Goal: Information Seeking & Learning: Learn about a topic

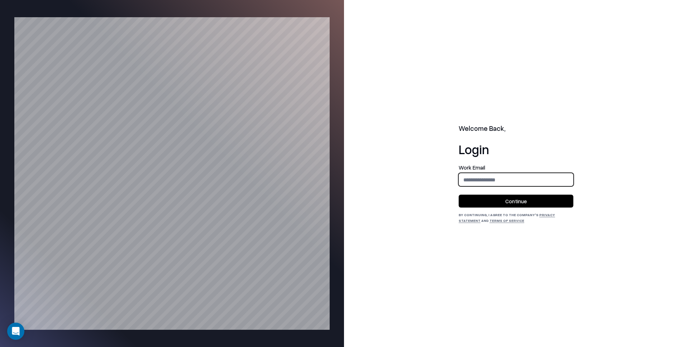
click at [472, 184] on input "email" at bounding box center [516, 179] width 114 height 13
type input "**********"
click at [505, 203] on button "Continue" at bounding box center [516, 201] width 115 height 13
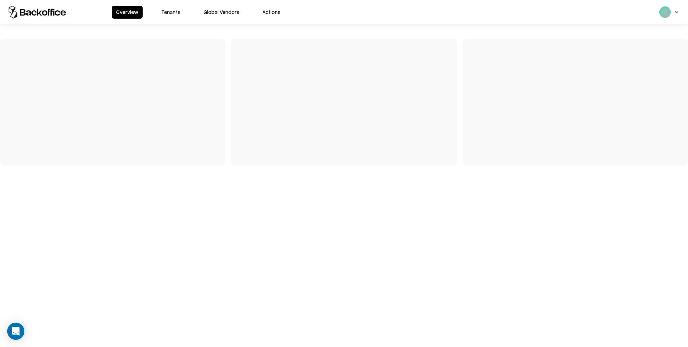
click at [174, 10] on button "Tenants" at bounding box center [171, 12] width 28 height 13
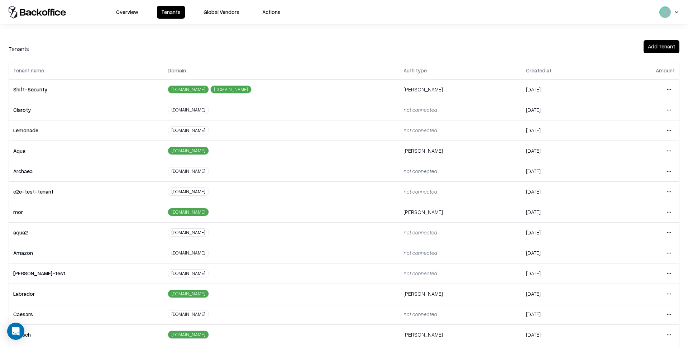
scroll to position [47, 0]
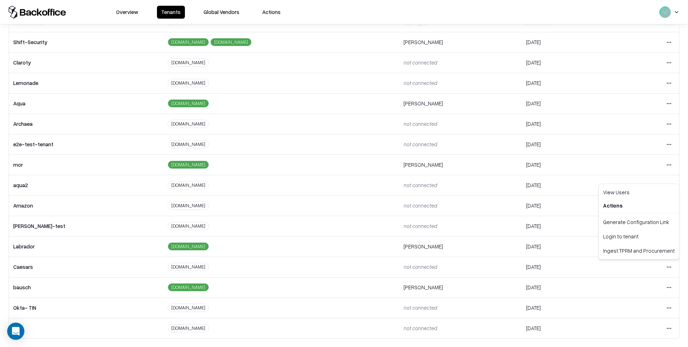
click at [669, 267] on html "Overview Tenants Global Vendors Actions Tenants Add Tenant Tenant name Domain A…" at bounding box center [344, 173] width 688 height 347
click at [625, 239] on div "Login to tenant" at bounding box center [638, 236] width 77 height 14
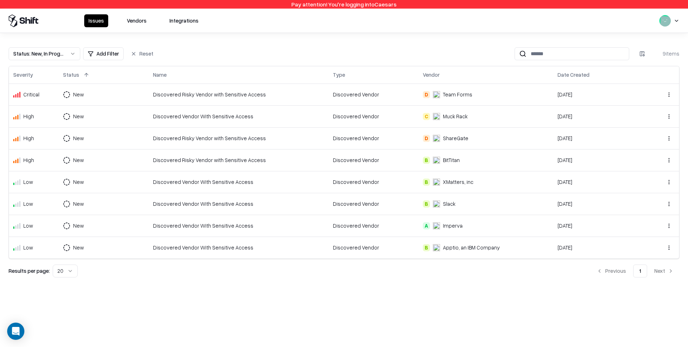
click at [141, 23] on button "Vendors" at bounding box center [137, 20] width 28 height 13
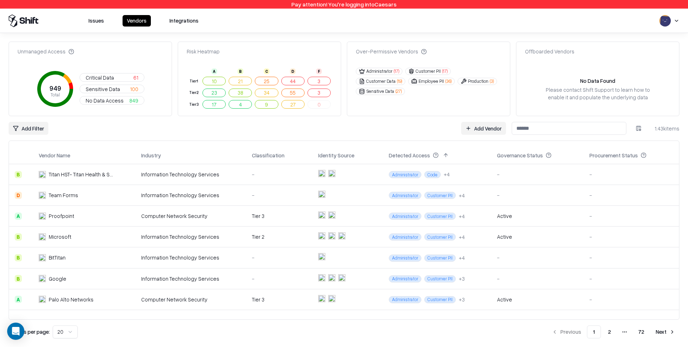
click at [582, 93] on div "Please contact Shift Support to learn how to enable it and populate the underly…" at bounding box center [597, 93] width 117 height 15
click at [575, 96] on div "Please contact Shift Support to learn how to enable it and populate the underly…" at bounding box center [597, 93] width 117 height 15
click at [108, 96] on button "No Data Access 849" at bounding box center [112, 100] width 65 height 9
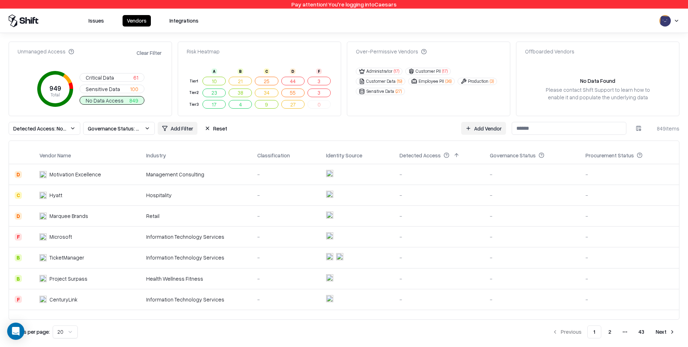
click at [120, 130] on span "Governance Status: Unmanaged" at bounding box center [115, 129] width 54 height 8
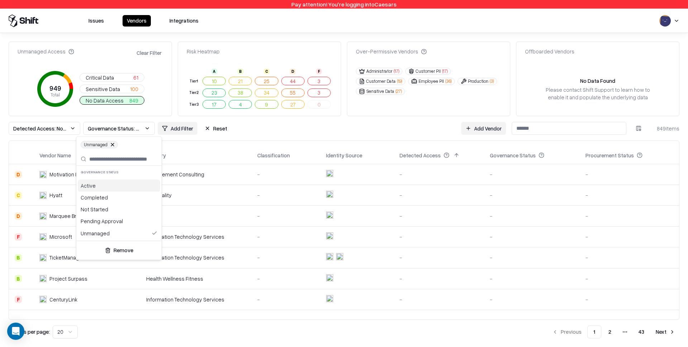
click at [147, 118] on html "Pay attention! You're logging into Caesars Issues Vendors Integrations Unmanage…" at bounding box center [344, 173] width 688 height 347
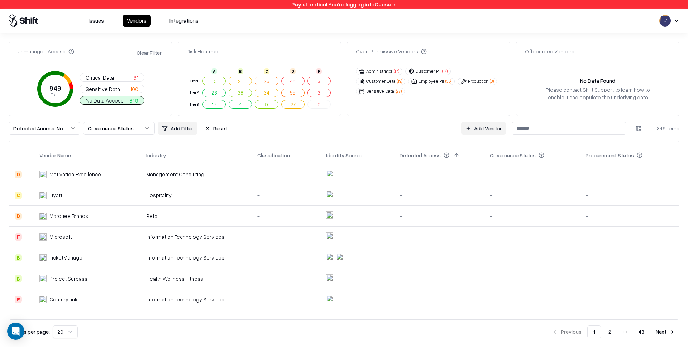
click at [158, 51] on button "Clear Filter" at bounding box center [149, 53] width 28 height 10
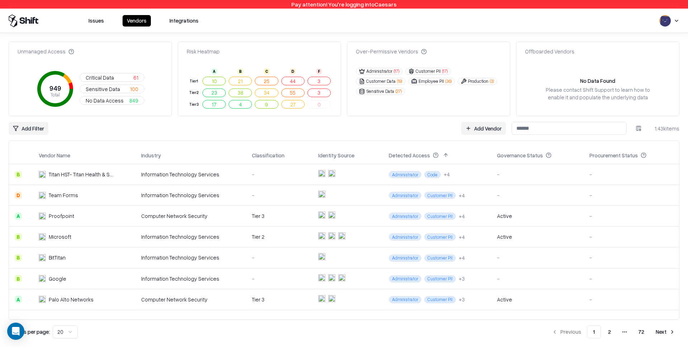
click at [388, 69] on button "Administrator ( 17 )" at bounding box center [379, 71] width 47 height 7
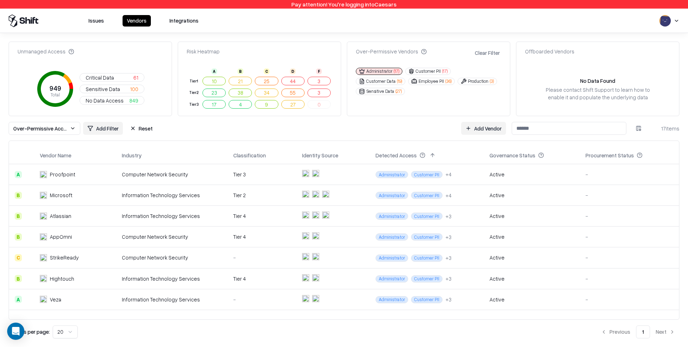
click at [32, 128] on span "Over-Permissive Access: Administrator" at bounding box center [40, 129] width 54 height 8
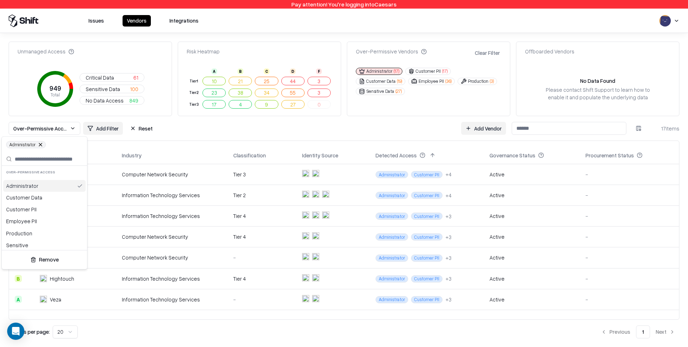
click at [234, 137] on html "Pay attention! You're logging into Caesars Issues Vendors Integrations Unmanage…" at bounding box center [344, 173] width 688 height 347
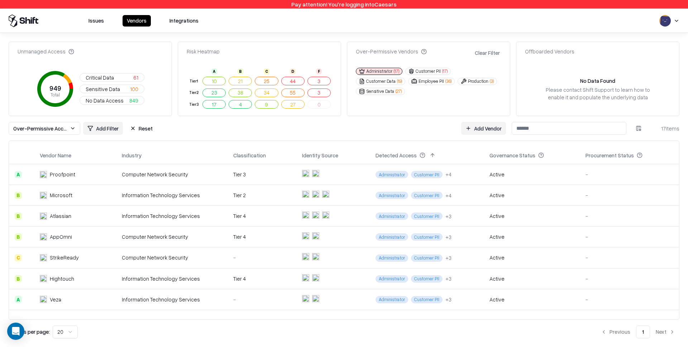
click at [484, 54] on button "Clear Filter" at bounding box center [488, 53] width 28 height 10
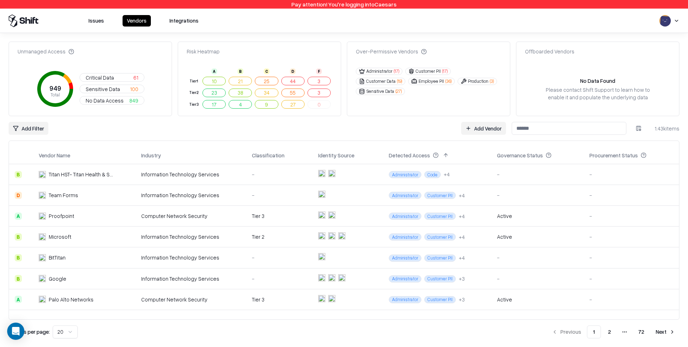
click at [382, 92] on button "Sensitive Data ( 27 )" at bounding box center [380, 91] width 49 height 7
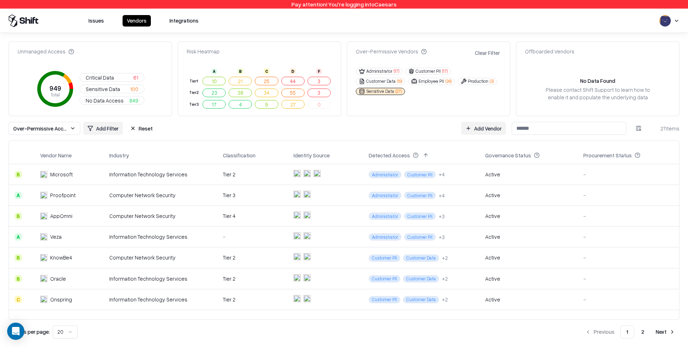
click at [376, 71] on button "Administrator ( 17 )" at bounding box center [379, 71] width 47 height 7
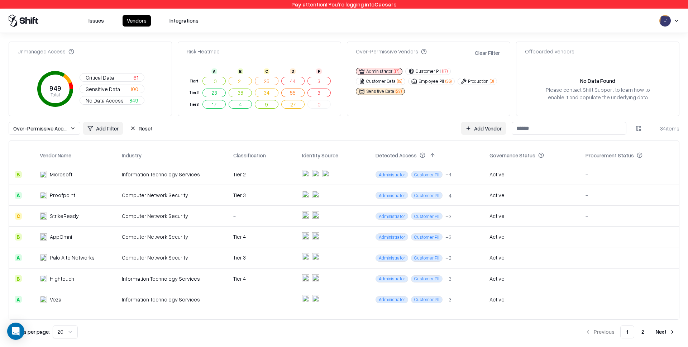
click at [269, 79] on button "25" at bounding box center [266, 81] width 23 height 9
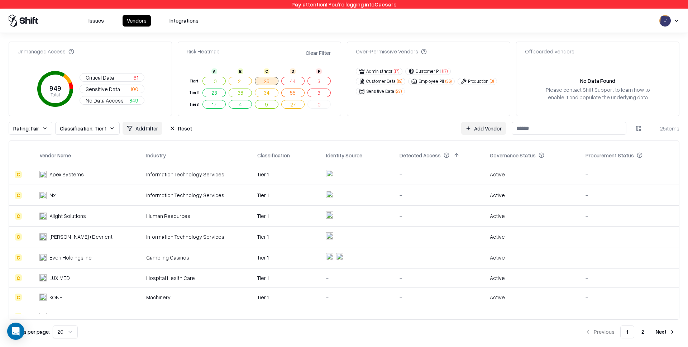
click at [396, 93] on span "( 27 )" at bounding box center [399, 91] width 6 height 6
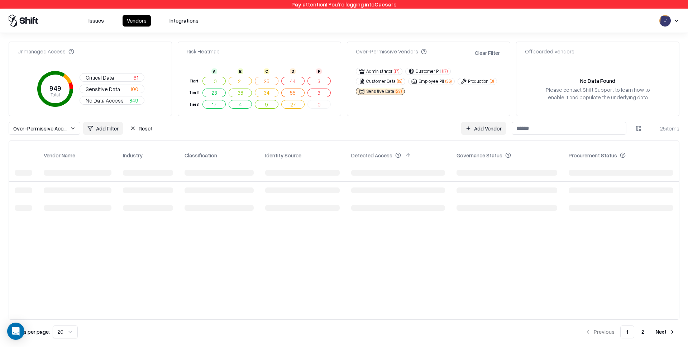
click at [394, 82] on button "Customer Data ( 19 )" at bounding box center [380, 81] width 49 height 7
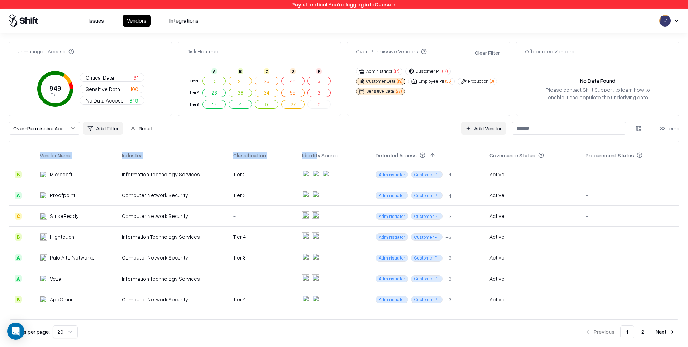
drag, startPoint x: 307, startPoint y: 140, endPoint x: 313, endPoint y: 157, distance: 18.1
click at [313, 157] on div "Unmanaged Access 949 Total Critical Data 61 Sensitive Data 100 No Data Access 8…" at bounding box center [344, 190] width 671 height 297
click at [304, 142] on div "Vendor Name Industry Classification Identity Source Detected Access Governance …" at bounding box center [344, 230] width 671 height 179
click at [423, 120] on div "Unmanaged Access 949 Total Critical Data 61 Sensitive Data 100 No Data Access 8…" at bounding box center [344, 190] width 671 height 297
click at [140, 130] on button "Reset" at bounding box center [141, 128] width 31 height 13
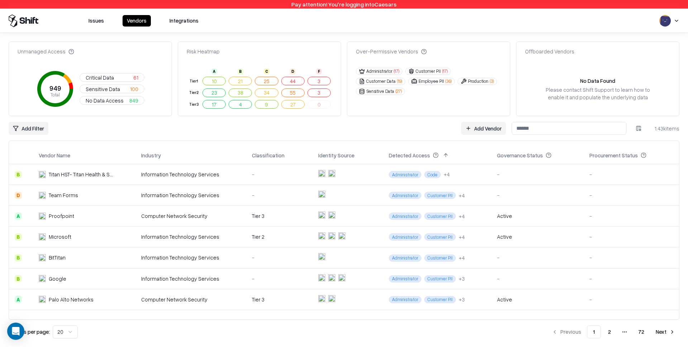
click at [237, 96] on button "38" at bounding box center [240, 93] width 23 height 9
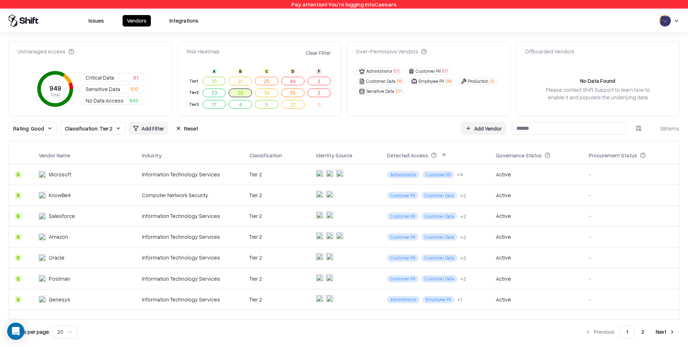
click at [272, 93] on button "34" at bounding box center [266, 93] width 23 height 9
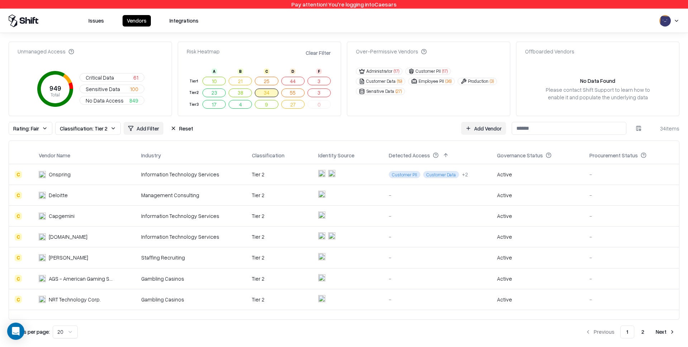
click at [243, 92] on button "38" at bounding box center [240, 93] width 23 height 9
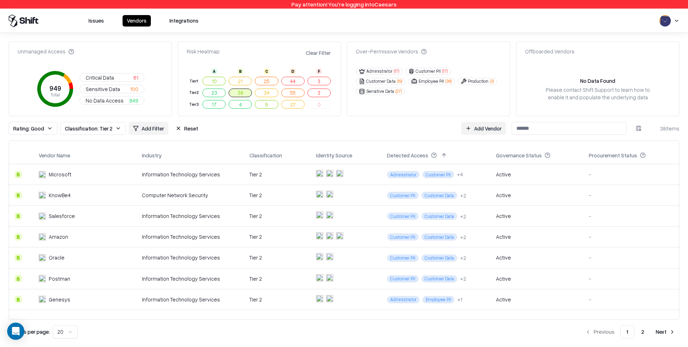
click at [102, 87] on span "Sensitive Data" at bounding box center [103, 89] width 34 height 8
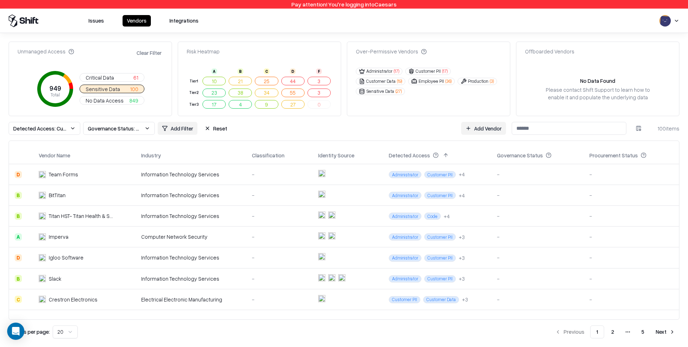
click at [212, 127] on button "Reset" at bounding box center [215, 128] width 31 height 13
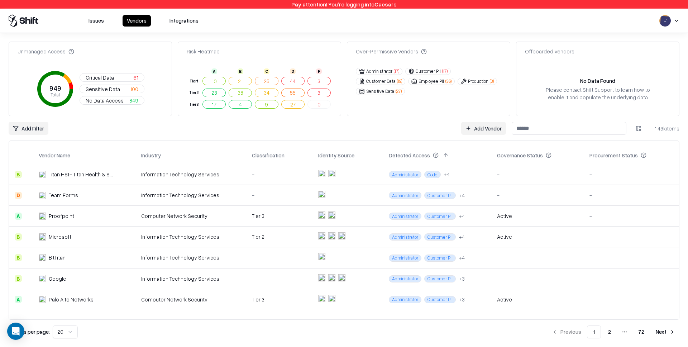
click at [99, 90] on span "Sensitive Data" at bounding box center [103, 89] width 34 height 8
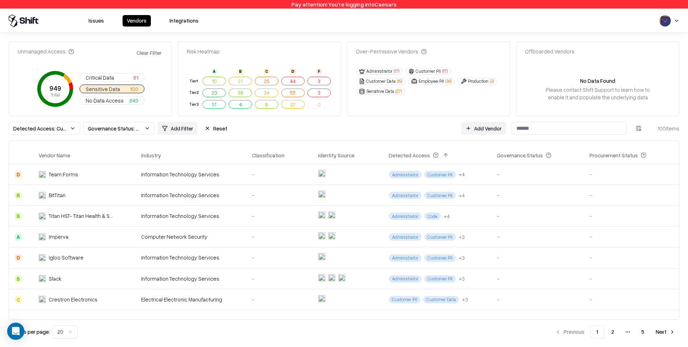
click at [134, 128] on span "Governance Status: Unmanaged" at bounding box center [115, 129] width 54 height 8
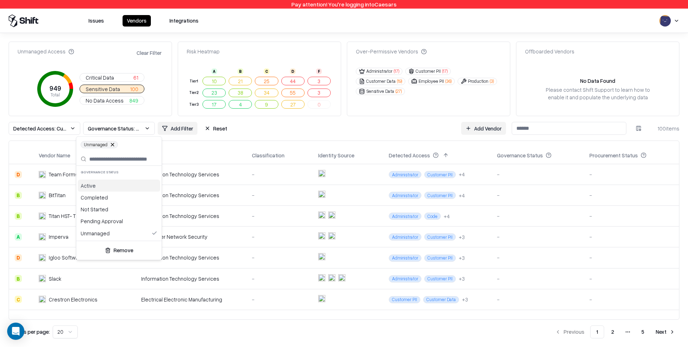
click at [145, 121] on html "Pay attention! You're logging into Caesars Issues Vendors Integrations Unmanage…" at bounding box center [344, 173] width 688 height 347
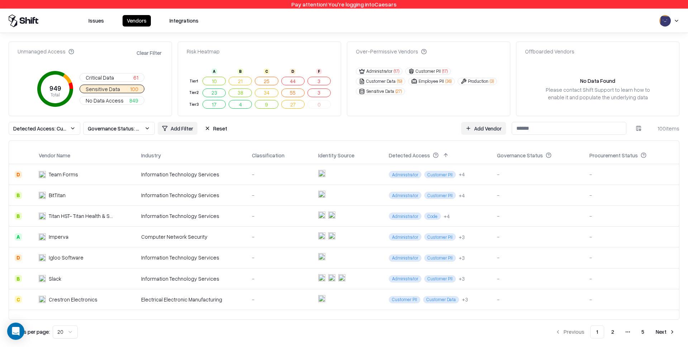
click at [348, 134] on div "Detected Access: Customer Data, Production, Financial Data, Employee PII, Sensi…" at bounding box center [344, 128] width 671 height 13
click at [593, 96] on div "Please contact Shift Support to learn how to enable it and populate the underly…" at bounding box center [597, 93] width 117 height 15
click at [677, 19] on html "Pay attention! You're logging into Caesars Issues Vendors Integrations Unmanage…" at bounding box center [344, 173] width 688 height 347
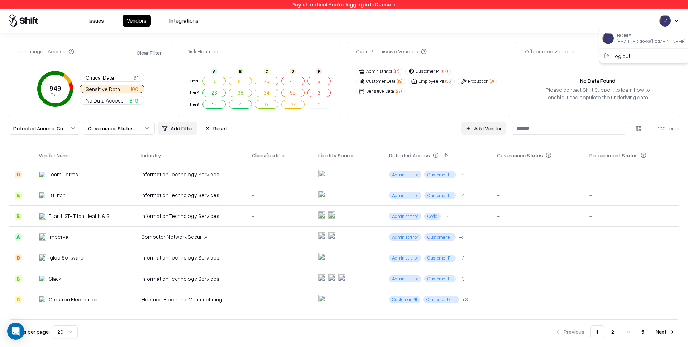
click at [398, 134] on html "Pay attention! You're logging into Caesars Issues Vendors Integrations Unmanage…" at bounding box center [344, 173] width 688 height 347
click at [211, 84] on button "10" at bounding box center [214, 81] width 23 height 9
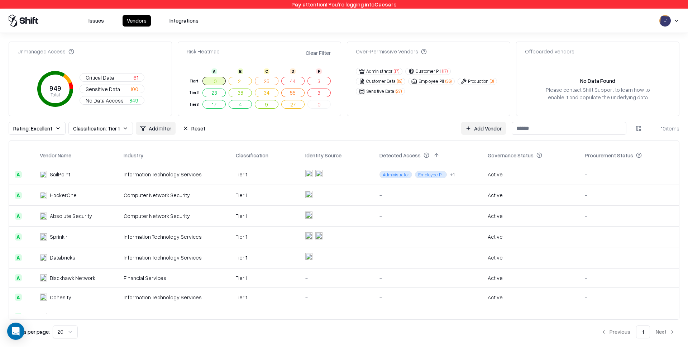
drag, startPoint x: 660, startPoint y: 125, endPoint x: 682, endPoint y: 127, distance: 22.3
click at [687, 127] on div "Unmanaged Access 949 Total Critical Data 61 Sensitive Data 100 No Data Access 8…" at bounding box center [344, 190] width 688 height 314
click at [256, 124] on div "Rating: Excellent Classification: Tier 1 Add Filter Reset Add Vendor 10 items" at bounding box center [344, 128] width 671 height 13
click at [319, 84] on button "3" at bounding box center [319, 81] width 23 height 9
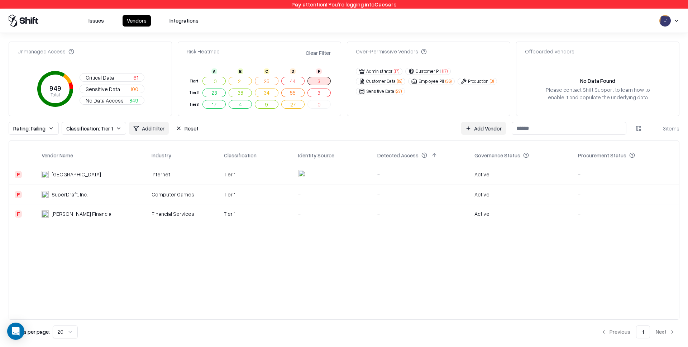
click at [191, 173] on div "Internet" at bounding box center [182, 175] width 61 height 8
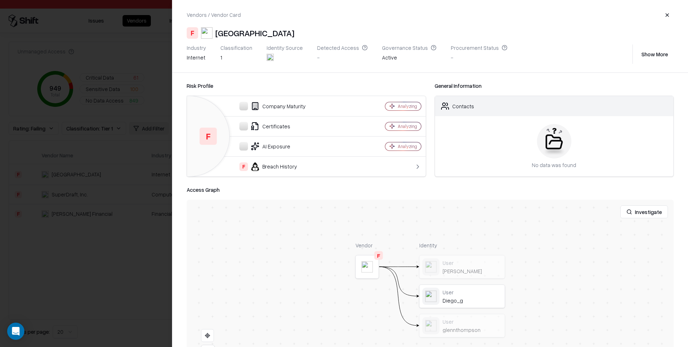
click at [119, 177] on div at bounding box center [344, 173] width 688 height 347
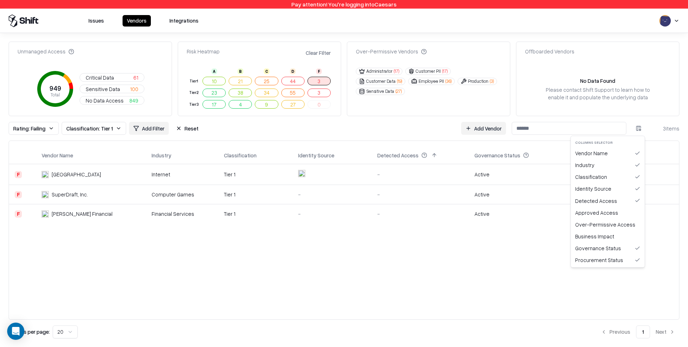
click at [645, 129] on html "Pay attention! You're logging into Caesars Issues Vendors Integrations Unmanage…" at bounding box center [344, 173] width 688 height 347
drag, startPoint x: 595, startPoint y: 213, endPoint x: 596, endPoint y: 219, distance: 5.9
click at [595, 213] on div "Approved Access" at bounding box center [607, 212] width 71 height 12
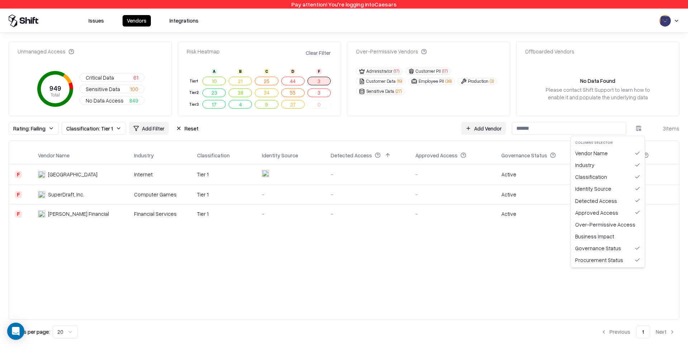
click at [596, 223] on td "-" at bounding box center [632, 213] width 93 height 19
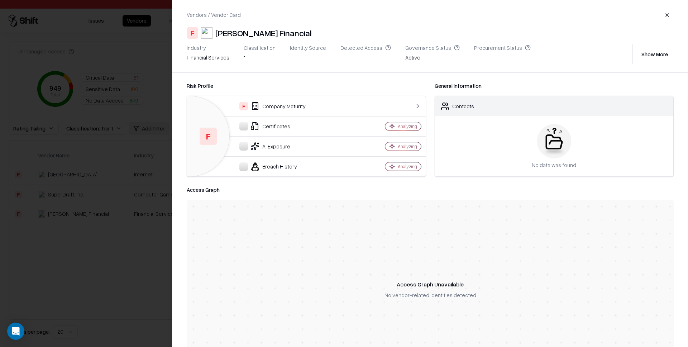
drag, startPoint x: 68, startPoint y: 235, endPoint x: 214, endPoint y: 230, distance: 146.3
click at [68, 235] on div at bounding box center [344, 173] width 688 height 347
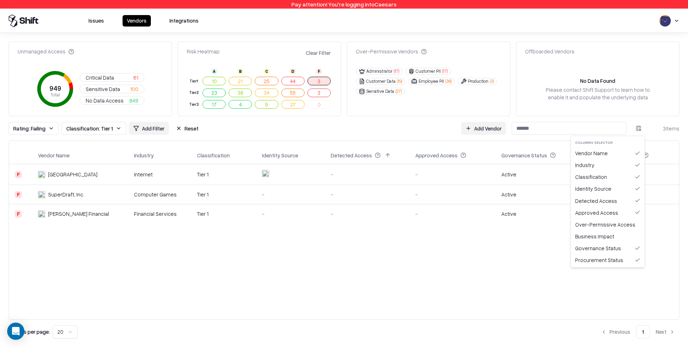
click at [641, 127] on html "Pay attention! You're logging into Caesars Issues Vendors Integrations Unmanage…" at bounding box center [344, 173] width 688 height 347
click at [613, 222] on div "Over-Permissive Access" at bounding box center [607, 224] width 71 height 12
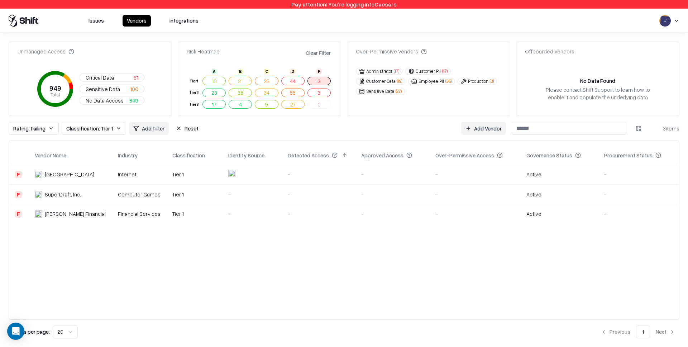
drag, startPoint x: 178, startPoint y: 131, endPoint x: 178, endPoint y: 168, distance: 37.3
click at [178, 131] on button "Reset" at bounding box center [187, 128] width 31 height 13
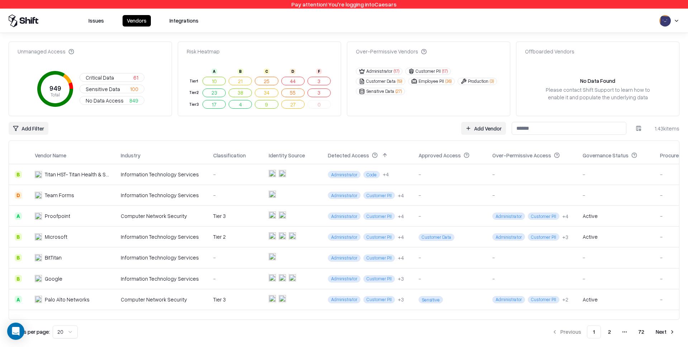
click at [639, 128] on html "Pay attention! You're logging into Caesars Issues Vendors Integrations Unmanage…" at bounding box center [344, 173] width 688 height 347
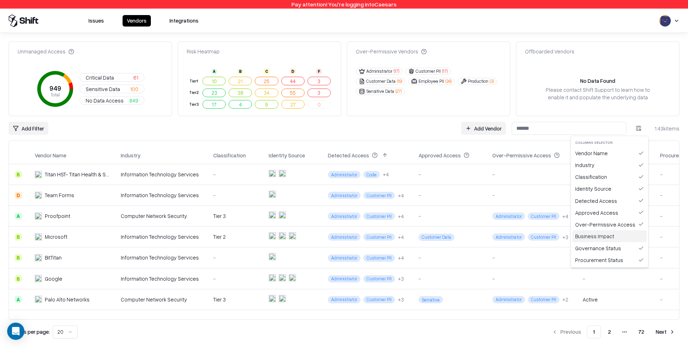
click at [600, 235] on div "Business Impact" at bounding box center [609, 236] width 75 height 12
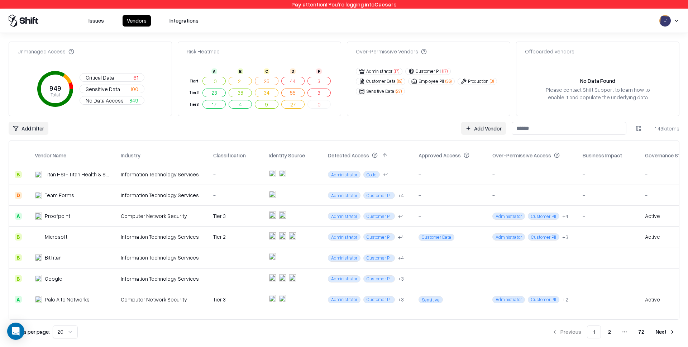
click at [391, 135] on div "Unmanaged Access 949 Total Critical Data 61 Sensitive Data 100 No Data Access 8…" at bounding box center [344, 190] width 671 height 297
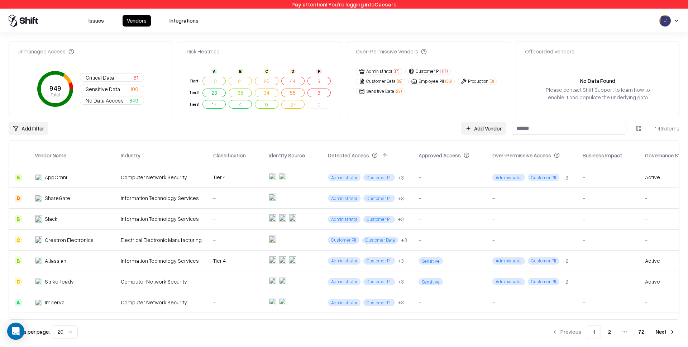
scroll to position [201, 0]
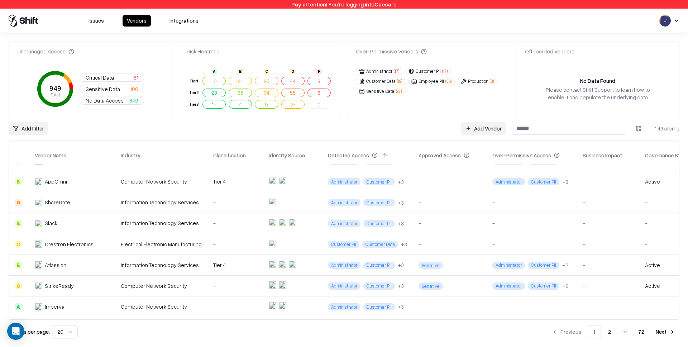
click at [419, 179] on div "-" at bounding box center [450, 182] width 62 height 8
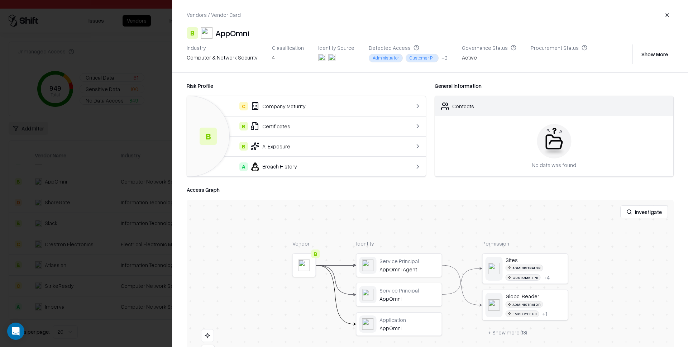
click at [16, 153] on div at bounding box center [344, 173] width 688 height 347
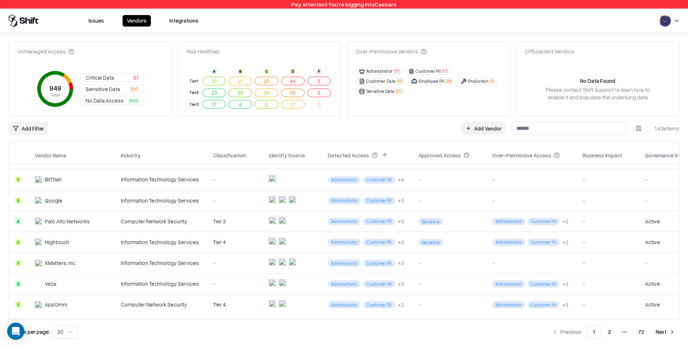
scroll to position [0, 0]
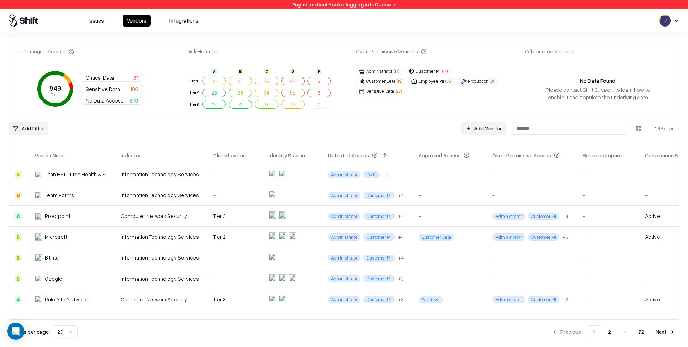
click at [676, 18] on html "Pay attention! You're logging into Caesars Issues Vendors Integrations Unmanage…" at bounding box center [344, 173] width 688 height 347
click at [641, 56] on div "Log out" at bounding box center [644, 56] width 86 height 12
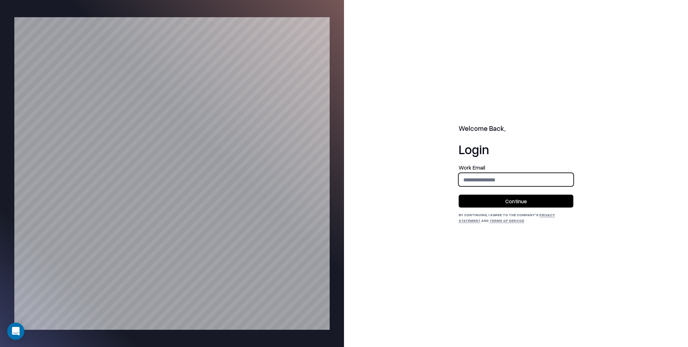
click at [494, 176] on input "email" at bounding box center [516, 179] width 114 height 13
type input "**********"
click at [506, 199] on button "Continue" at bounding box center [516, 201] width 115 height 13
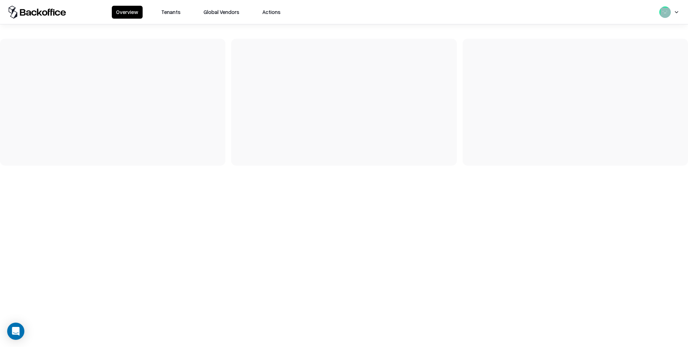
click at [159, 13] on button "Tenants" at bounding box center [171, 12] width 28 height 13
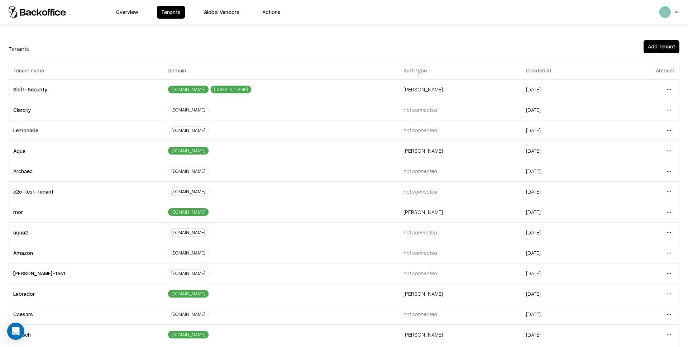
scroll to position [47, 0]
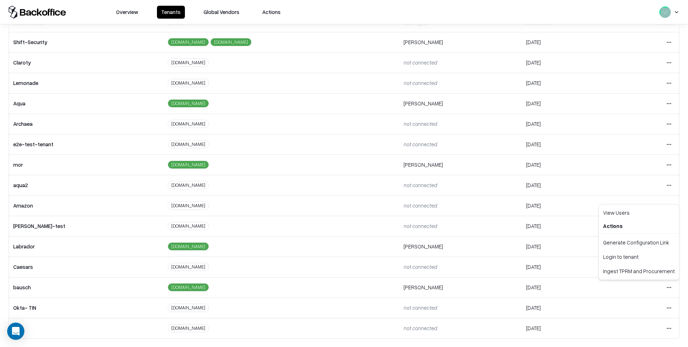
click at [670, 288] on html "Overview Tenants Global Vendors Actions Tenants Add Tenant Tenant name Domain A…" at bounding box center [344, 173] width 688 height 347
click at [643, 255] on div "Login to tenant" at bounding box center [638, 256] width 77 height 14
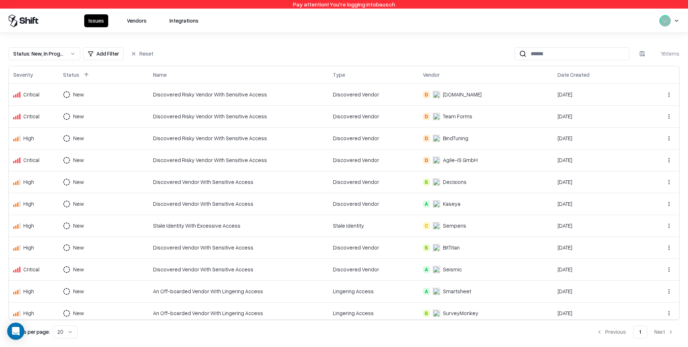
click at [146, 18] on button "Vendors" at bounding box center [137, 20] width 28 height 13
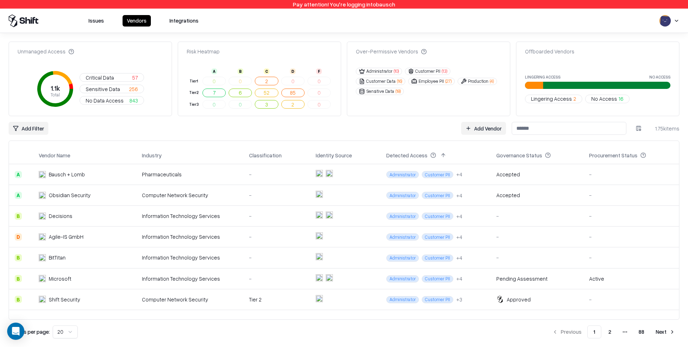
click at [566, 87] on div at bounding box center [598, 85] width 146 height 7
click at [534, 86] on div at bounding box center [471, 85] width 146 height 7
click at [607, 99] on span "No Access" at bounding box center [604, 99] width 26 height 8
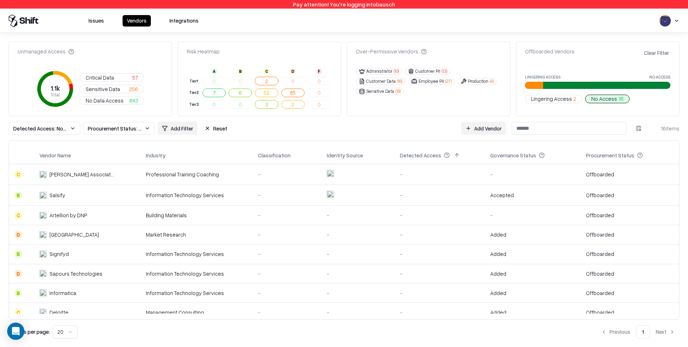
click at [650, 54] on button "Clear Filter" at bounding box center [657, 53] width 28 height 10
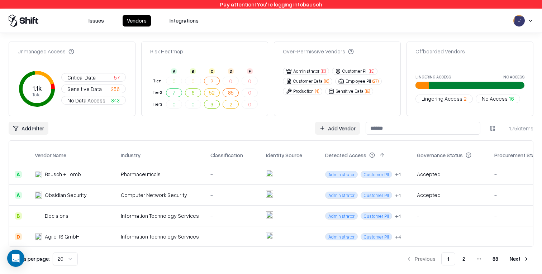
click at [532, 19] on html "Pay attention! You're logging into bausch Issues Vendors Integrations Unmanaged…" at bounding box center [271, 137] width 542 height 274
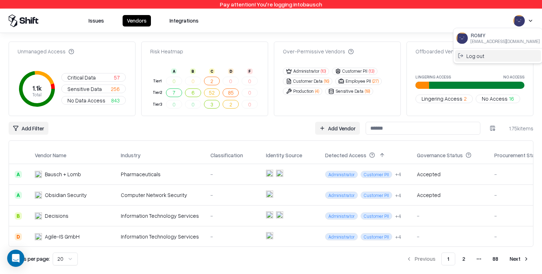
click at [489, 59] on div "Log out" at bounding box center [498, 56] width 86 height 12
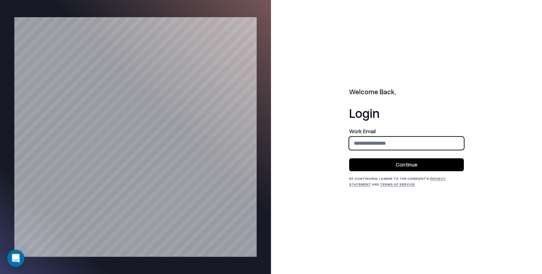
click at [372, 142] on input "email" at bounding box center [406, 143] width 114 height 13
type input "**********"
click at [395, 167] on button "Continue" at bounding box center [406, 164] width 115 height 13
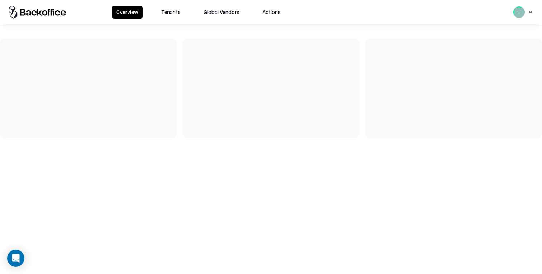
click at [177, 13] on button "Tenants" at bounding box center [171, 12] width 28 height 13
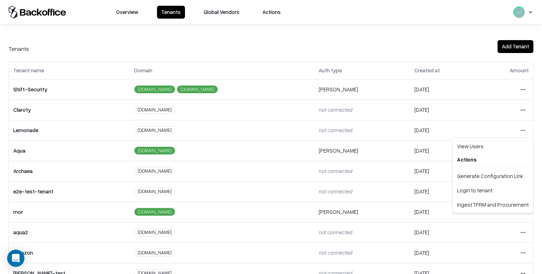
click at [519, 128] on html "Overview Tenants Global Vendors Actions Tenants Add Tenant Tenant name Domain A…" at bounding box center [271, 137] width 542 height 274
click at [491, 186] on div "Login to tenant" at bounding box center [492, 190] width 77 height 14
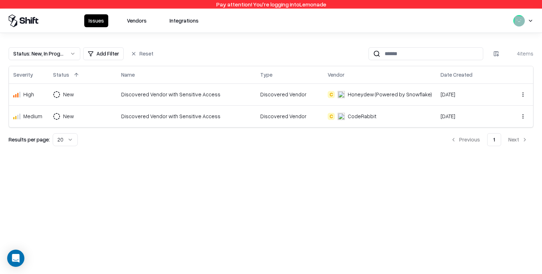
click at [138, 18] on button "Vendors" at bounding box center [137, 20] width 28 height 13
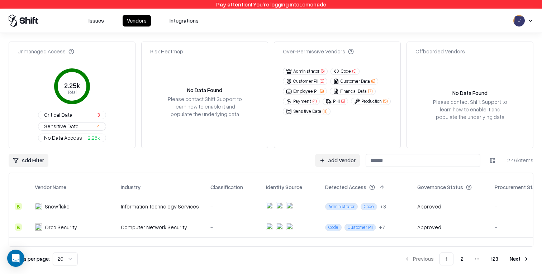
click at [72, 111] on span "Critical Data" at bounding box center [58, 115] width 28 height 8
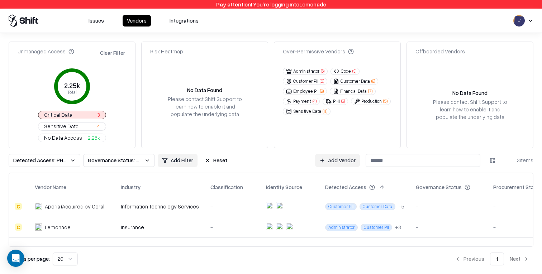
click at [187, 217] on td "Insurance" at bounding box center [160, 227] width 90 height 21
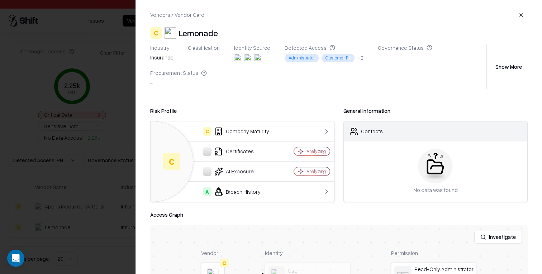
click at [57, 147] on div at bounding box center [271, 137] width 542 height 274
click at [103, 148] on div at bounding box center [271, 137] width 542 height 274
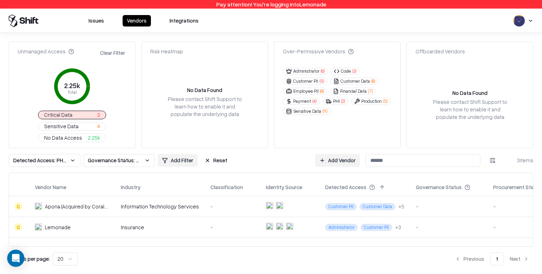
click at [301, 120] on div "Over-Permissive Vendors Administrator ( 6 ) Code ( 3 ) Customer PII ( 5 ) Custo…" at bounding box center [337, 95] width 127 height 107
click at [107, 244] on div "Tars" at bounding box center [72, 248] width 75 height 8
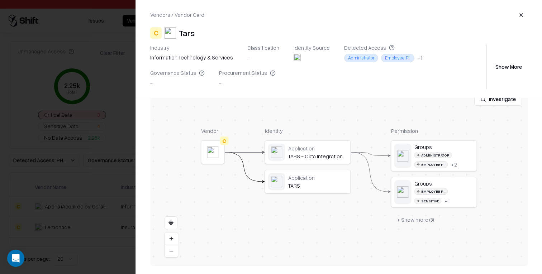
scroll to position [138, 0]
click at [401, 218] on button "+ Show more ( 3 )" at bounding box center [415, 219] width 49 height 13
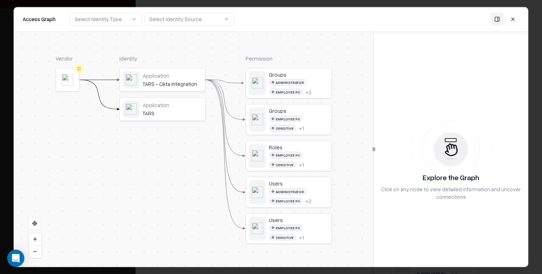
click at [299, 165] on div "+ 1" at bounding box center [301, 164] width 5 height 6
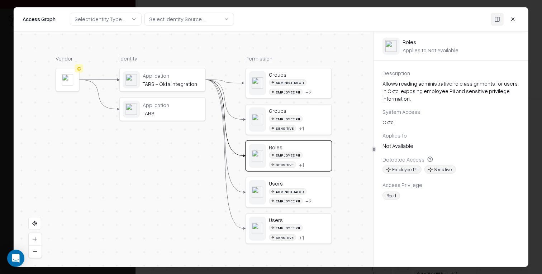
click at [162, 73] on div "Application" at bounding box center [173, 75] width 60 height 6
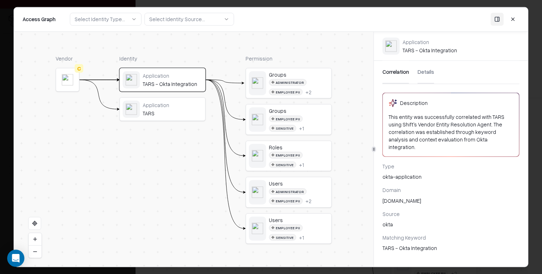
click at [423, 70] on button "Details" at bounding box center [426, 72] width 16 height 23
click at [395, 70] on button "Correlation" at bounding box center [395, 72] width 27 height 23
click at [169, 107] on div "Application" at bounding box center [173, 105] width 60 height 6
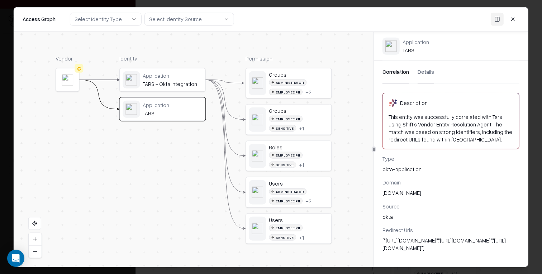
click at [424, 242] on div "["https://tars.lmndplayground.com/oauth2/callback","https://tars.lmnddev.com/oa…" at bounding box center [450, 244] width 137 height 15
click at [281, 219] on div "Users" at bounding box center [299, 220] width 60 height 6
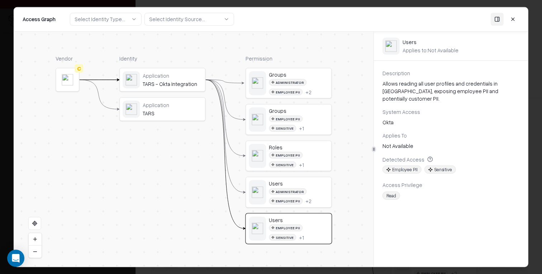
click at [290, 182] on div "Users" at bounding box center [299, 183] width 60 height 6
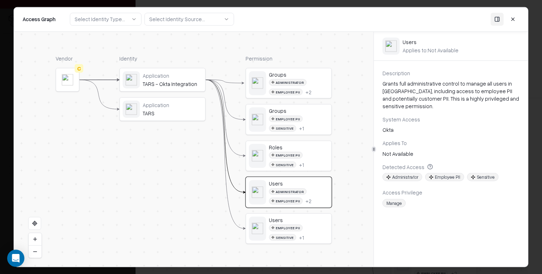
click at [294, 147] on div "Roles" at bounding box center [299, 147] width 60 height 6
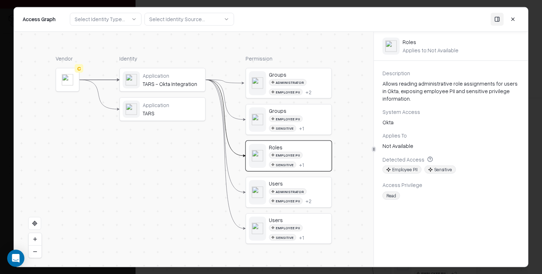
click at [291, 118] on div "Employee PII" at bounding box center [286, 118] width 34 height 7
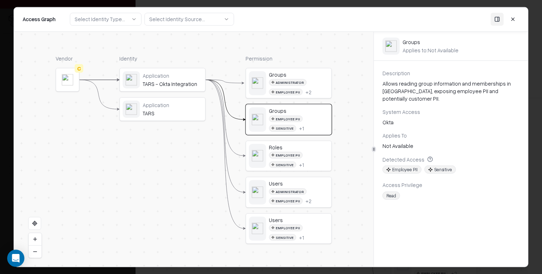
click at [303, 87] on div "Administrator Employee PII + 2" at bounding box center [299, 87] width 60 height 16
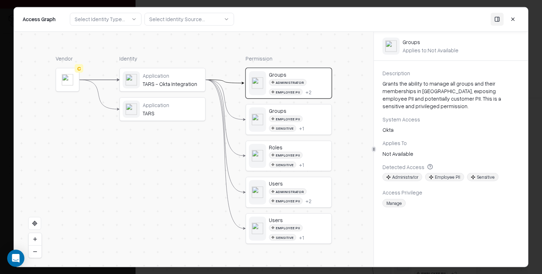
click at [512, 18] on button at bounding box center [512, 19] width 13 height 13
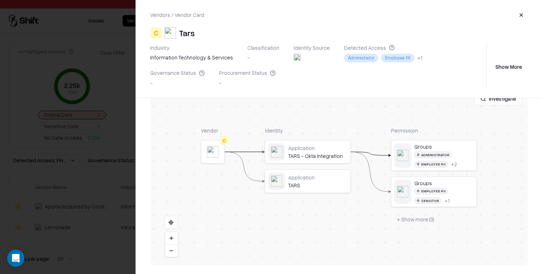
click at [56, 68] on div at bounding box center [271, 137] width 542 height 274
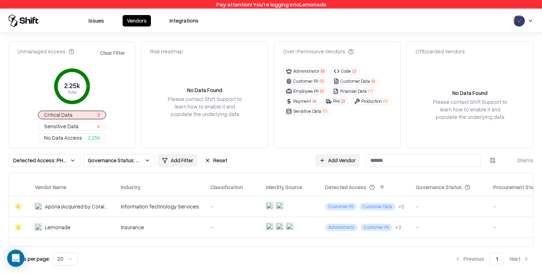
click at [310, 75] on button "Administrator ( 6 )" at bounding box center [305, 71] width 45 height 7
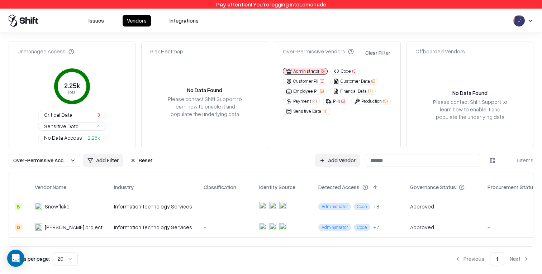
click at [347, 71] on button "Code ( 3 )" at bounding box center [344, 71] width 29 height 7
click at [303, 74] on button "Administrator ( 6 )" at bounding box center [305, 71] width 45 height 7
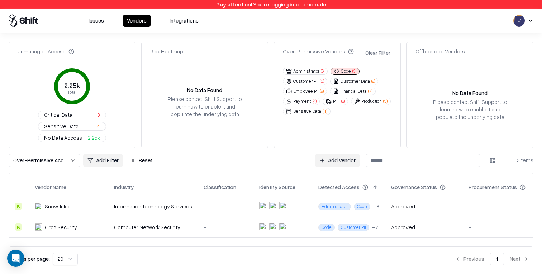
click at [349, 72] on button "Code ( 3 )" at bounding box center [344, 71] width 29 height 7
click at [312, 79] on button "Customer PII ( 5 )" at bounding box center [305, 81] width 44 height 7
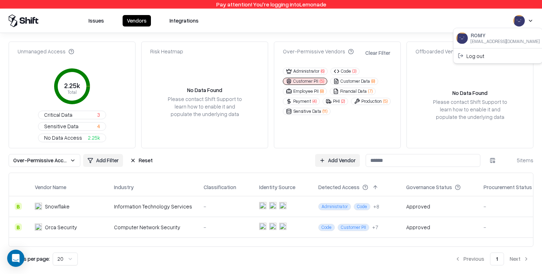
click at [532, 21] on html "Pay attention! You're logging into Lemonade Issues Vendors Integrations Unmanag…" at bounding box center [271, 137] width 542 height 274
click at [474, 58] on div "Log out" at bounding box center [498, 56] width 86 height 12
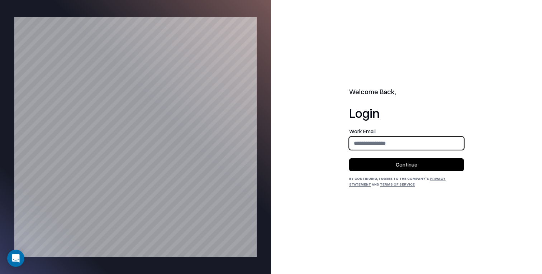
click at [400, 145] on input "email" at bounding box center [406, 143] width 114 height 13
type input "**********"
click at [397, 167] on button "Continue" at bounding box center [406, 164] width 115 height 13
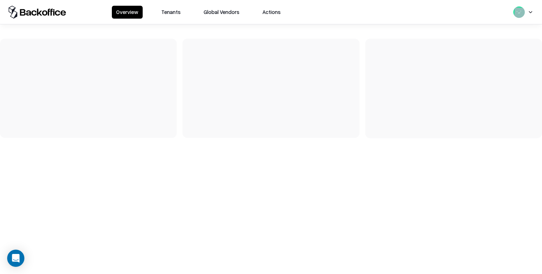
click at [176, 11] on button "Tenants" at bounding box center [171, 12] width 28 height 13
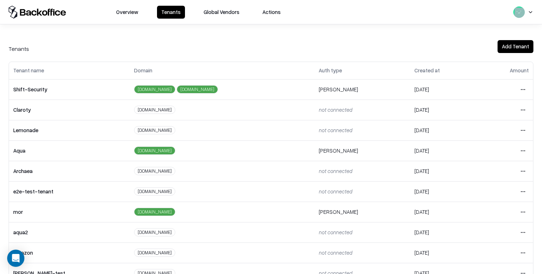
click at [524, 148] on html "Overview Tenants Global Vendors Actions Tenants Add Tenant Tenant name Domain A…" at bounding box center [271, 137] width 542 height 274
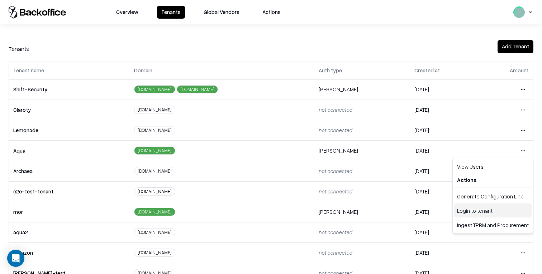
click at [493, 208] on div "Login to tenant" at bounding box center [492, 211] width 77 height 14
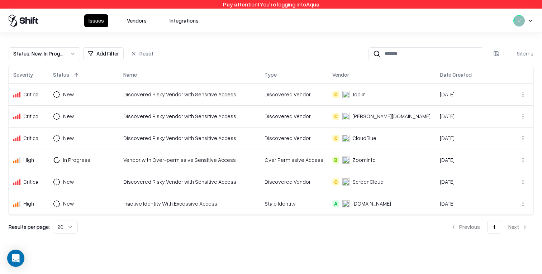
click at [145, 22] on button "Vendors" at bounding box center [137, 20] width 28 height 13
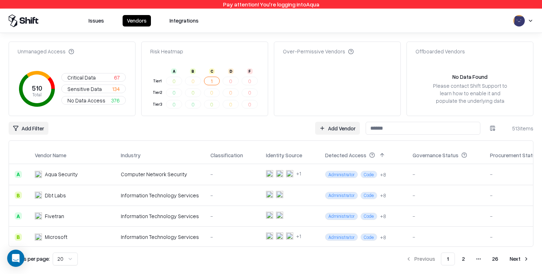
click at [212, 78] on button "1" at bounding box center [212, 81] width 16 height 9
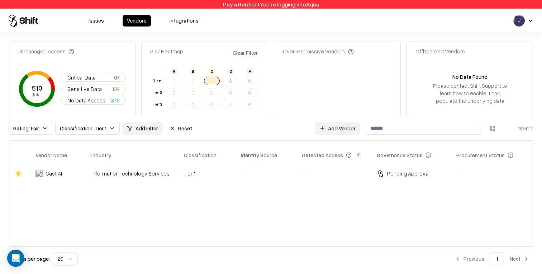
click at [223, 178] on td "Tier 1" at bounding box center [206, 173] width 57 height 19
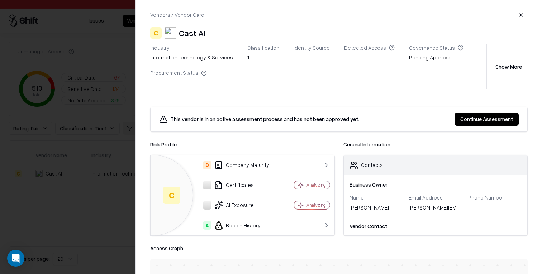
click at [522, 13] on button "button" at bounding box center [521, 15] width 13 height 13
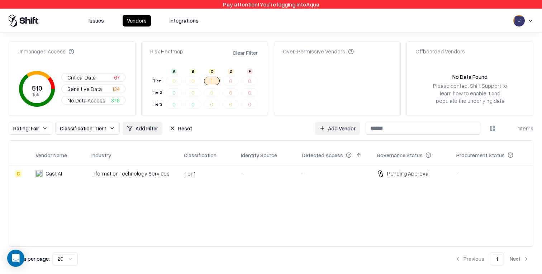
drag, startPoint x: 290, startPoint y: 56, endPoint x: 362, endPoint y: 114, distance: 92.0
click at [362, 114] on div "Over-Permissive Vendors" at bounding box center [337, 79] width 127 height 75
click at [178, 129] on button "Reset" at bounding box center [180, 128] width 31 height 13
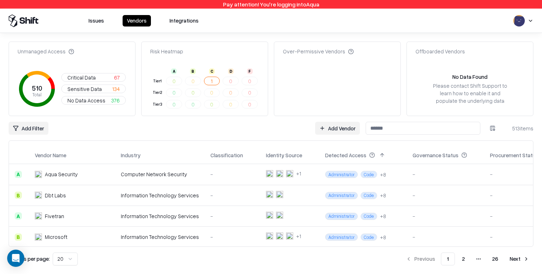
click at [301, 49] on div "Over-Permissive Vendors" at bounding box center [318, 52] width 71 height 8
copy div "Over-Permissive Vendors"
click at [530, 22] on html "Pay attention! You're logging into Aqua Issues Vendors Integrations Unmanaged A…" at bounding box center [271, 137] width 542 height 274
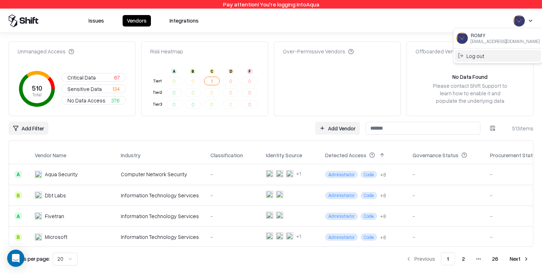
click at [499, 55] on div "Log out" at bounding box center [498, 56] width 86 height 12
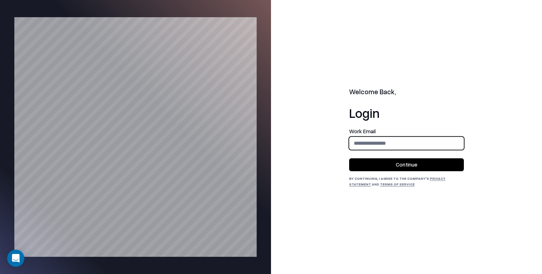
click at [389, 144] on input "email" at bounding box center [406, 143] width 114 height 13
type input "**********"
click at [396, 162] on button "Continue" at bounding box center [406, 164] width 115 height 13
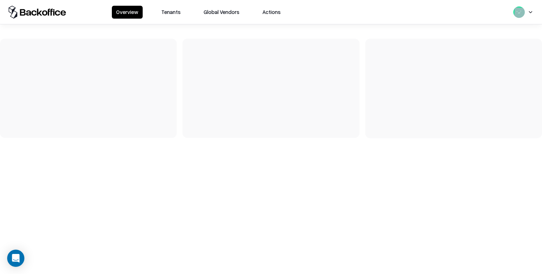
click at [166, 8] on button "Tenants" at bounding box center [171, 12] width 28 height 13
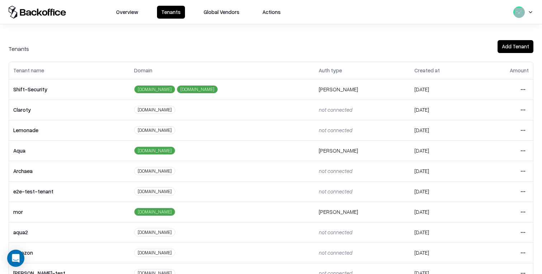
scroll to position [120, 0]
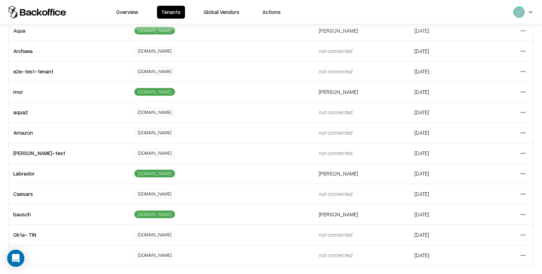
click at [27, 197] on td "Caesars" at bounding box center [69, 194] width 121 height 20
copy td "Caesars"
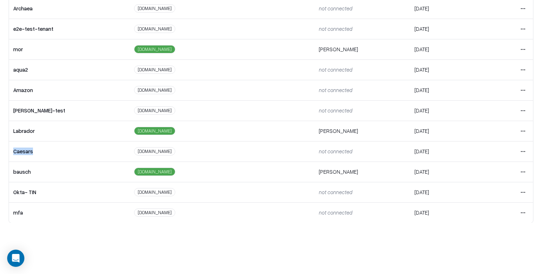
scroll to position [107, 0]
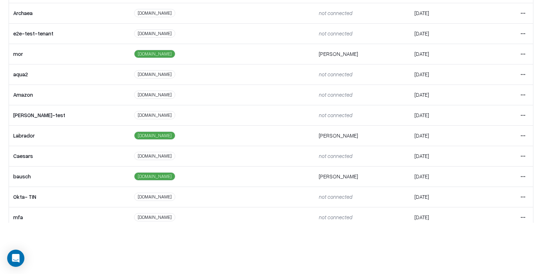
click at [24, 174] on td "bausch" at bounding box center [69, 176] width 121 height 20
copy td "bausch"
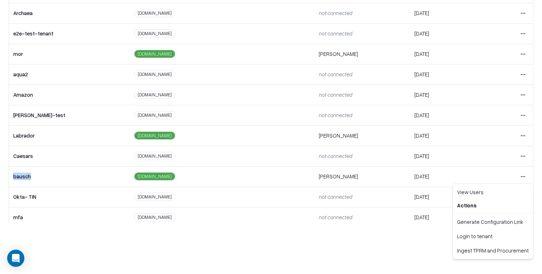
click at [524, 177] on html "Overview Tenants Global Vendors Actions Tenants Add Tenant Tenant name Domain A…" at bounding box center [271, 86] width 542 height 274
click at [491, 238] on div "Login to tenant" at bounding box center [492, 236] width 77 height 14
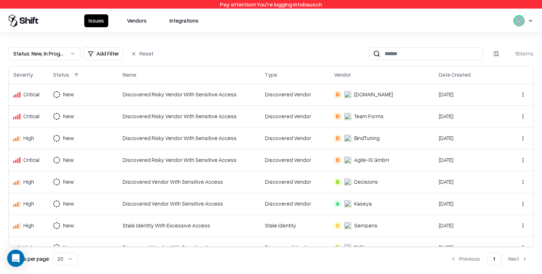
click at [138, 21] on button "Vendors" at bounding box center [137, 20] width 28 height 13
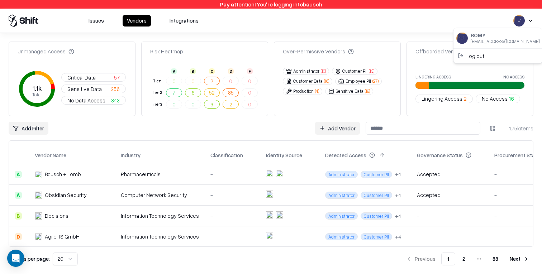
click at [528, 22] on html "Pay attention! You're logging into bausch Issues Vendors Integrations Unmanaged…" at bounding box center [271, 137] width 542 height 274
click at [475, 58] on div "Log out" at bounding box center [498, 56] width 86 height 12
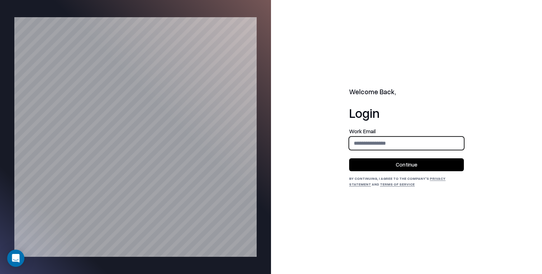
click at [361, 144] on input "email" at bounding box center [406, 143] width 114 height 13
type input "**********"
click at [392, 165] on button "Continue" at bounding box center [406, 164] width 115 height 13
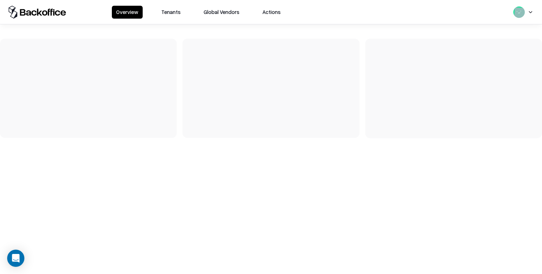
click at [170, 12] on button "Tenants" at bounding box center [171, 12] width 28 height 13
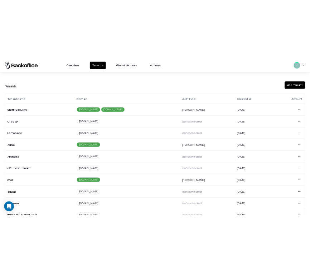
scroll to position [120, 0]
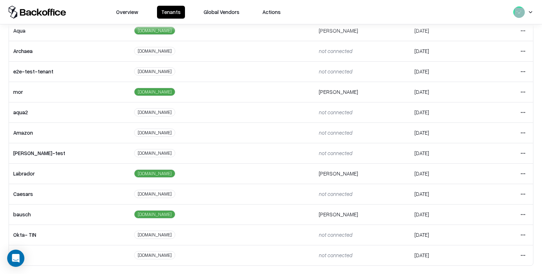
click at [22, 192] on td "Caesars" at bounding box center [69, 194] width 121 height 20
copy td "Caesars"
click at [19, 215] on td "bausch" at bounding box center [69, 214] width 121 height 20
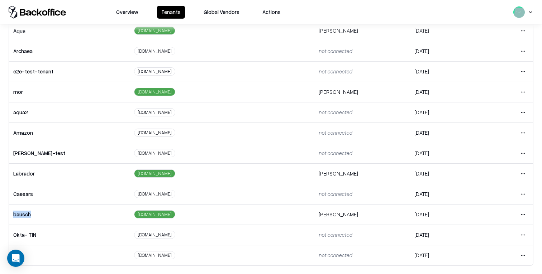
copy td "bausch"
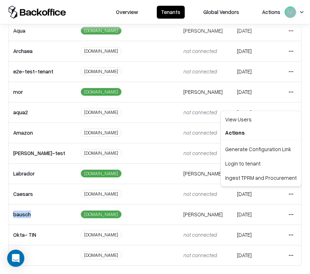
click at [291, 194] on html "Overview Tenants Global Vendors Actions Tenants Add Tenant Tenant name Domain A…" at bounding box center [155, 137] width 310 height 274
click at [287, 217] on html "Overview Tenants Global Vendors Actions Tenants Add Tenant Tenant name Domain A…" at bounding box center [155, 137] width 310 height 274
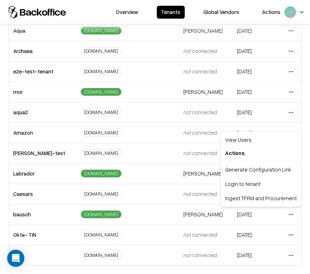
click at [293, 217] on html "Overview Tenants Global Vendors Actions Tenants Add Tenant Tenant name Domain A…" at bounding box center [155, 137] width 310 height 274
click at [270, 182] on div "Login to tenant" at bounding box center [261, 184] width 77 height 14
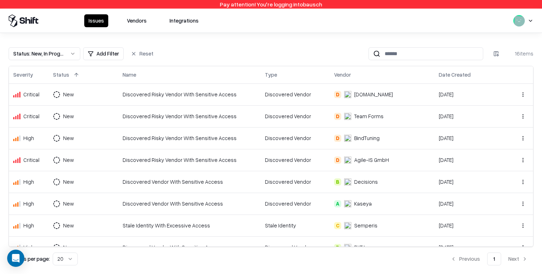
click at [141, 19] on button "Vendors" at bounding box center [137, 20] width 28 height 13
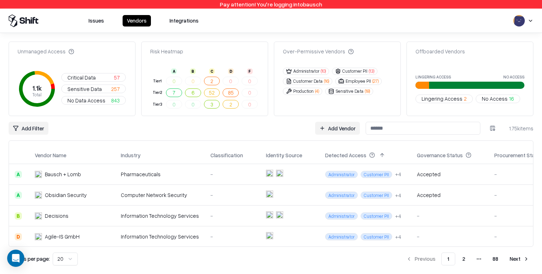
click at [310, 22] on div "Issues Vendors Integrations" at bounding box center [271, 20] width 542 height 13
click at [310, 22] on html "Pay attention! You're logging into bausch Issues Vendors Integrations Unmanaged…" at bounding box center [271, 137] width 542 height 274
click at [310, 54] on div "Log out" at bounding box center [498, 56] width 86 height 12
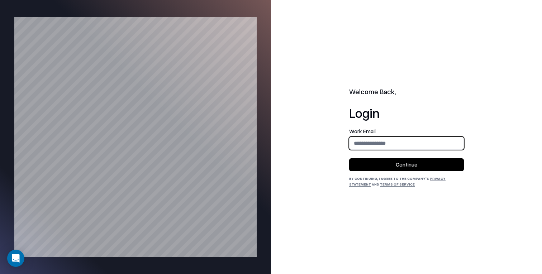
click at [310, 138] on input "email" at bounding box center [406, 143] width 114 height 13
type input "**********"
click at [310, 167] on button "Continue" at bounding box center [406, 164] width 115 height 13
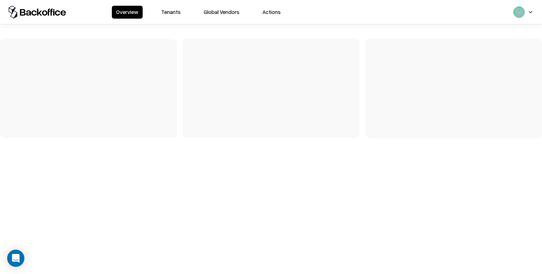
click at [170, 10] on button "Tenants" at bounding box center [171, 12] width 28 height 13
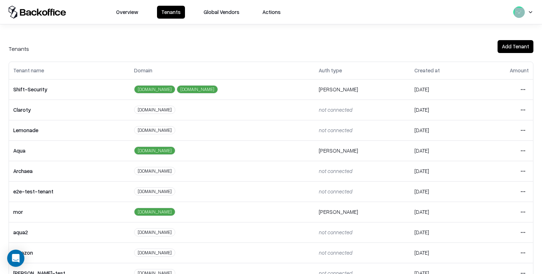
scroll to position [120, 0]
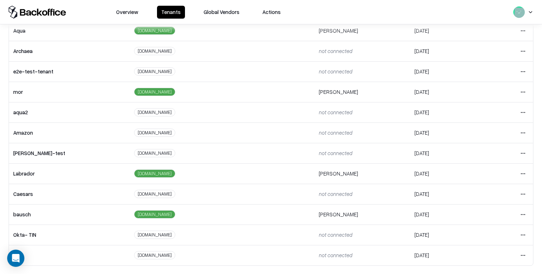
click at [525, 195] on html "Overview Tenants Global Vendors Actions Tenants Add Tenant Tenant name Domain A…" at bounding box center [271, 137] width 542 height 274
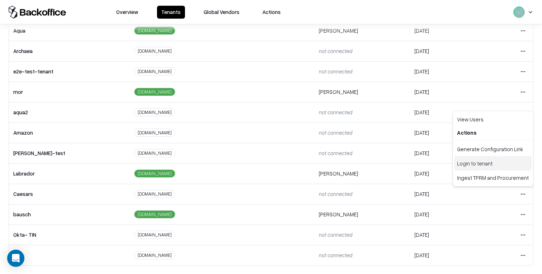
click at [499, 164] on div "Login to tenant" at bounding box center [492, 163] width 77 height 14
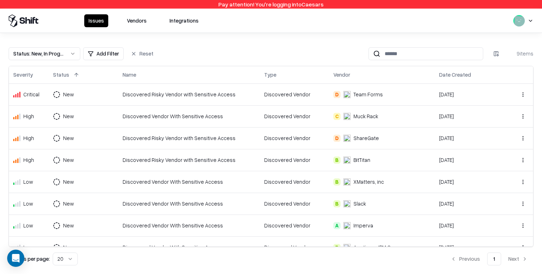
click at [144, 20] on button "Vendors" at bounding box center [137, 20] width 28 height 13
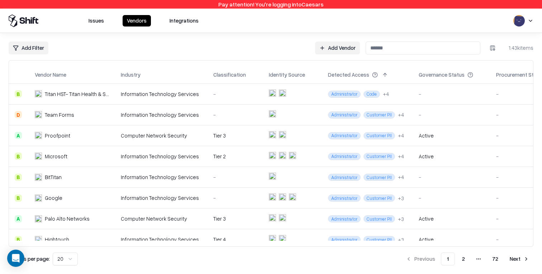
click at [311, 6] on div "Pay attention! You're logging into Caesars" at bounding box center [271, 4] width 542 height 9
copy div "Caesars"
click at [531, 25] on html "Pay attention! You're logging into Caesars Issues Vendors Integrations Add Filt…" at bounding box center [271, 137] width 542 height 274
click at [531, 20] on html "Pay attention! You're logging into Caesars Issues Vendors Integrations Add Filt…" at bounding box center [271, 137] width 542 height 274
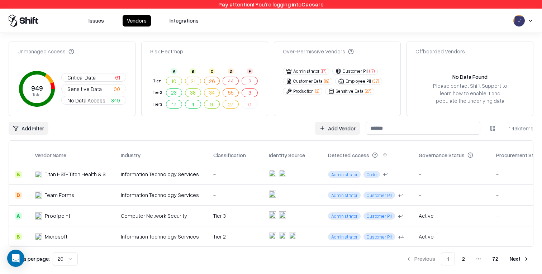
click at [252, 80] on button "2" at bounding box center [250, 81] width 16 height 9
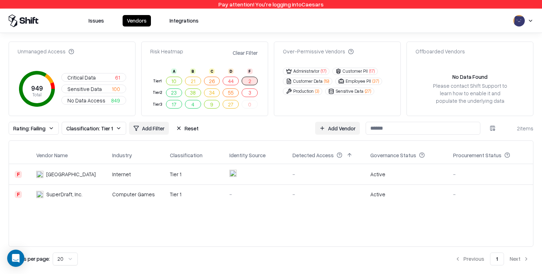
click at [229, 203] on td "-" at bounding box center [255, 194] width 63 height 19
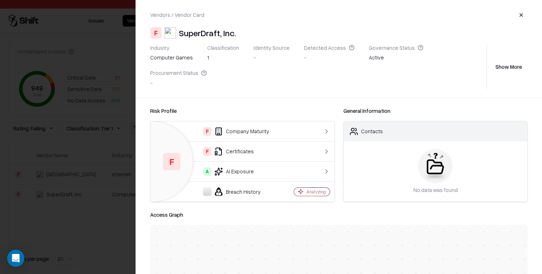
click at [100, 136] on div at bounding box center [271, 137] width 542 height 274
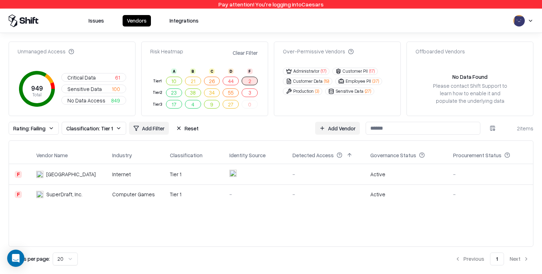
click at [140, 181] on td "Internet" at bounding box center [135, 174] width 58 height 21
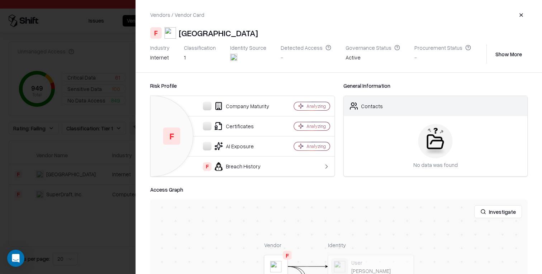
click at [506, 49] on button "Show More" at bounding box center [509, 54] width 38 height 13
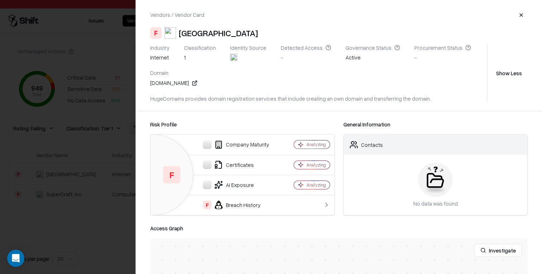
click at [241, 100] on div "HugeDomains provides domain registration services that include creating an own …" at bounding box center [317, 99] width 334 height 8
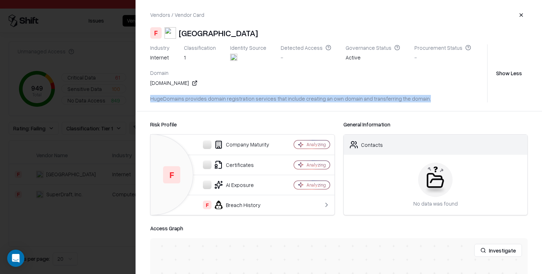
click at [241, 100] on div "HugeDomains provides domain registration services that include creating an own …" at bounding box center [317, 99] width 334 height 8
click at [238, 105] on div "Vendors / Vendor Card F Centennial High School Industry internet Classification…" at bounding box center [339, 55] width 406 height 111
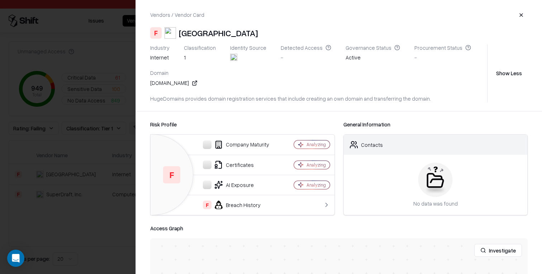
click at [79, 100] on div at bounding box center [271, 137] width 542 height 274
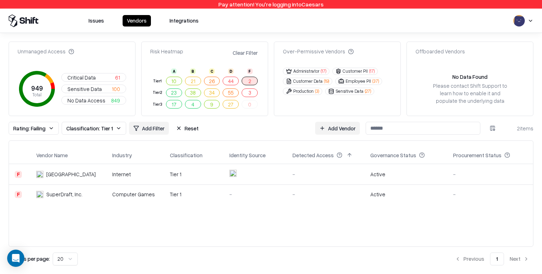
click at [138, 196] on div "Computer Games" at bounding box center [135, 195] width 46 height 8
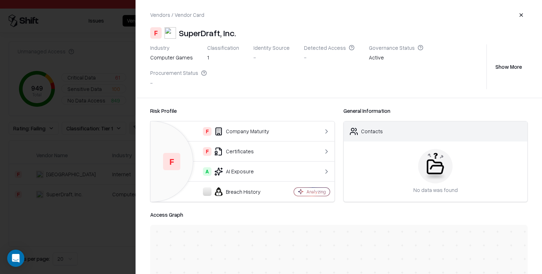
click at [503, 60] on button "Show More" at bounding box center [509, 66] width 38 height 13
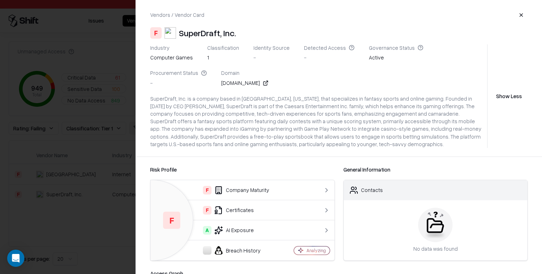
click at [518, 15] on button "button" at bounding box center [521, 15] width 13 height 13
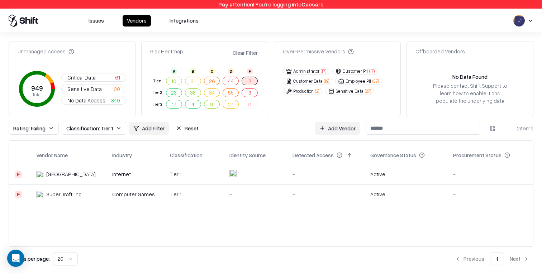
click at [176, 129] on button "Reset" at bounding box center [187, 128] width 31 height 13
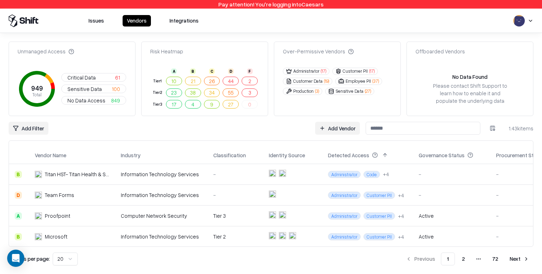
click at [345, 72] on button "Customer PII ( 17 )" at bounding box center [355, 71] width 46 height 7
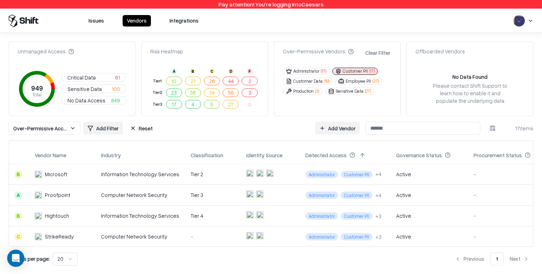
click at [495, 127] on html "Pay attention! You're logging into Caesars Issues Vendors Integrations Unmanage…" at bounding box center [271, 137] width 542 height 274
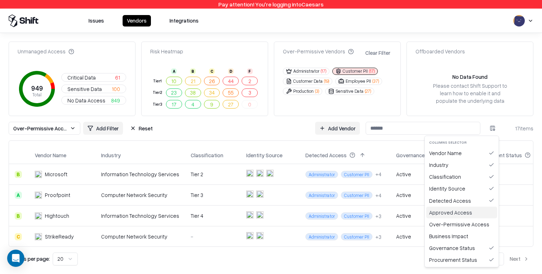
click at [464, 215] on div "Approved Access" at bounding box center [461, 212] width 71 height 12
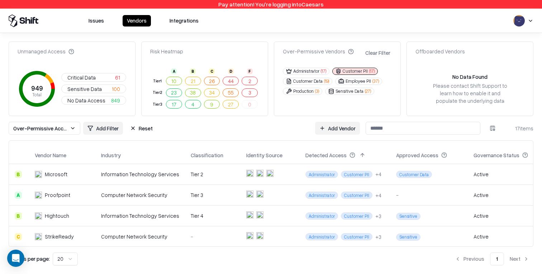
click at [363, 71] on button "Customer PII ( 17 )" at bounding box center [355, 71] width 46 height 7
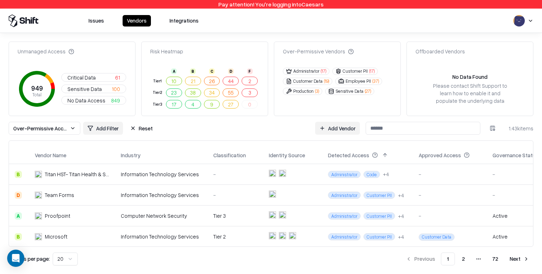
click at [313, 91] on button "Production ( 3 )" at bounding box center [302, 91] width 39 height 7
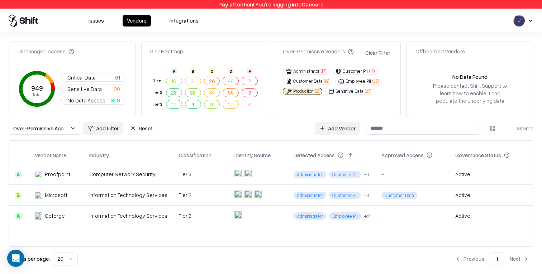
click at [310, 91] on button "Production ( 3 )" at bounding box center [302, 91] width 39 height 7
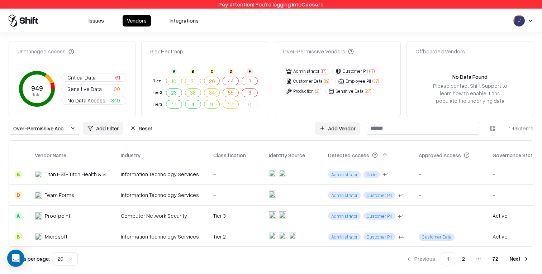
click at [147, 127] on button "Reset" at bounding box center [141, 128] width 31 height 13
click at [107, 77] on button "Critical Data 61" at bounding box center [93, 77] width 65 height 9
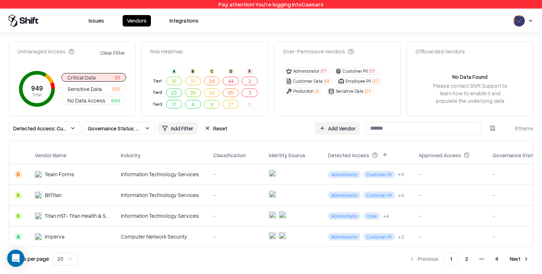
click at [217, 134] on button "Reset" at bounding box center [215, 128] width 31 height 13
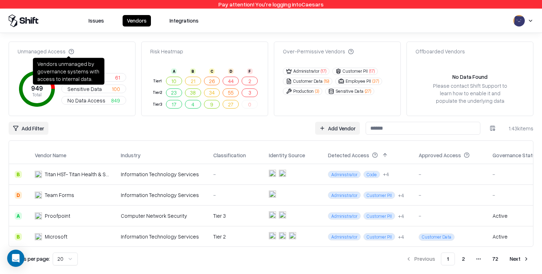
click at [62, 67] on div "Vendors unmanaged by governance systems with access to internal data. Vendors u…" at bounding box center [69, 71] width 72 height 27
copy div "Vendors unmanaged by governance systems with access to internal data."
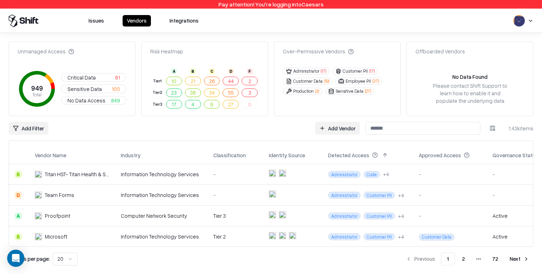
click at [299, 50] on div "Over-Permissive Vendors" at bounding box center [318, 52] width 71 height 8
copy div "Over-Permissive Vendors"
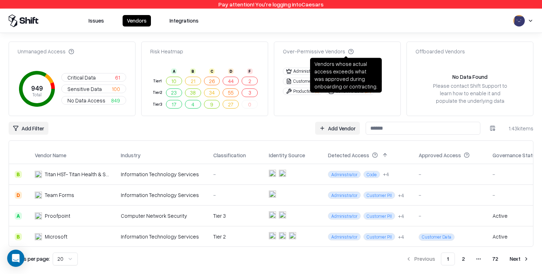
click at [337, 80] on div "Vendors whose actual access exceeds what was approved during onboarding or cont…" at bounding box center [346, 75] width 72 height 35
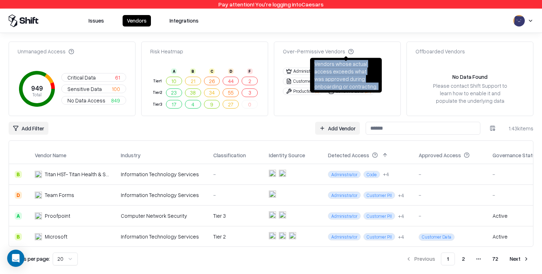
click at [337, 80] on div "Vendors whose actual access exceeds what was approved during onboarding or cont…" at bounding box center [346, 75] width 72 height 35
copy div "Vendors whose actual access exceeds what was approved during onboarding or cont…"
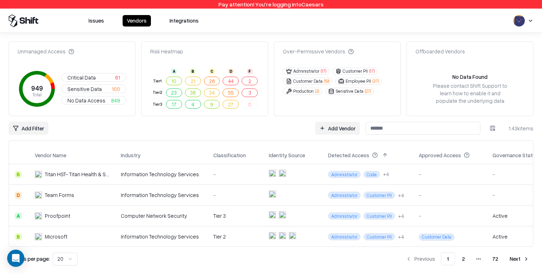
click at [252, 81] on button "2" at bounding box center [250, 81] width 16 height 9
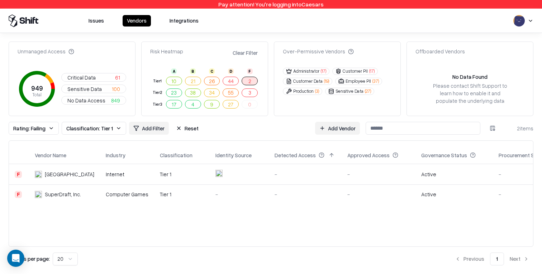
click at [185, 132] on button "Reset" at bounding box center [187, 128] width 31 height 13
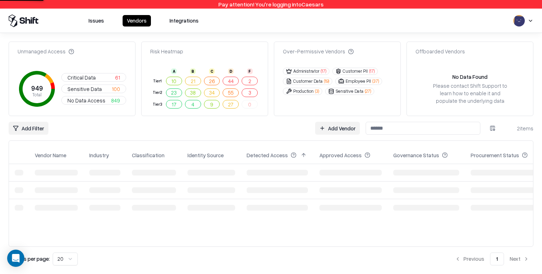
click at [92, 80] on span "Critical Data" at bounding box center [81, 78] width 28 height 8
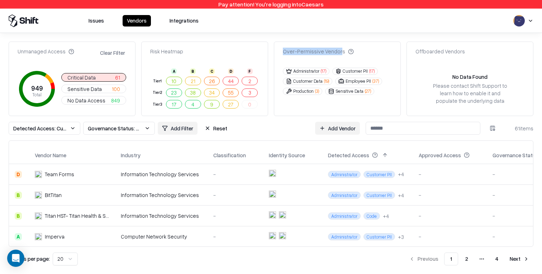
drag, startPoint x: 283, startPoint y: 54, endPoint x: 337, endPoint y: 54, distance: 53.4
click at [337, 54] on div "Over-Permissive Vendors" at bounding box center [318, 52] width 71 height 8
